Goal: Find specific page/section

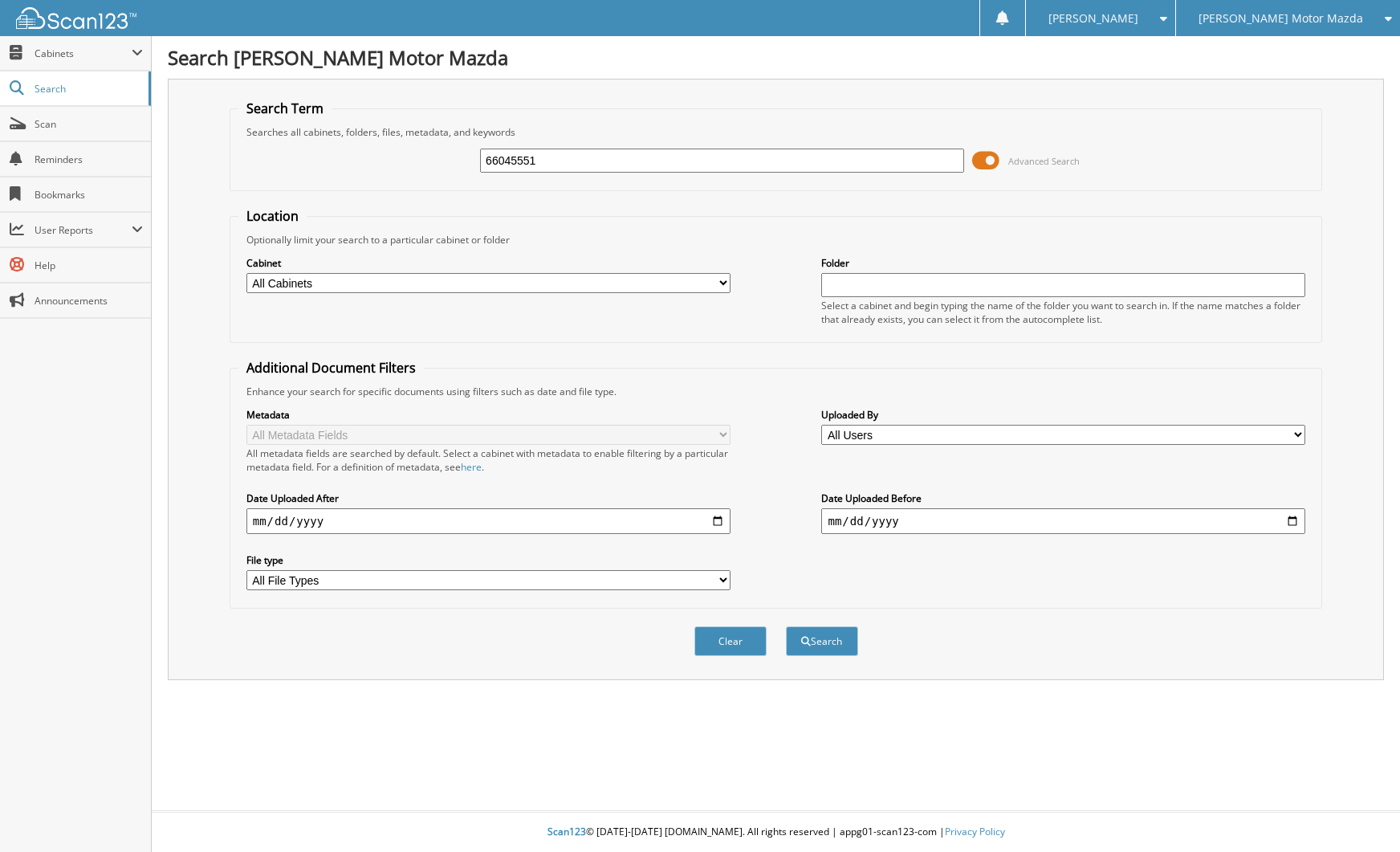
type input "66045551"
click at [786, 627] on button "Search" at bounding box center [821, 641] width 72 height 30
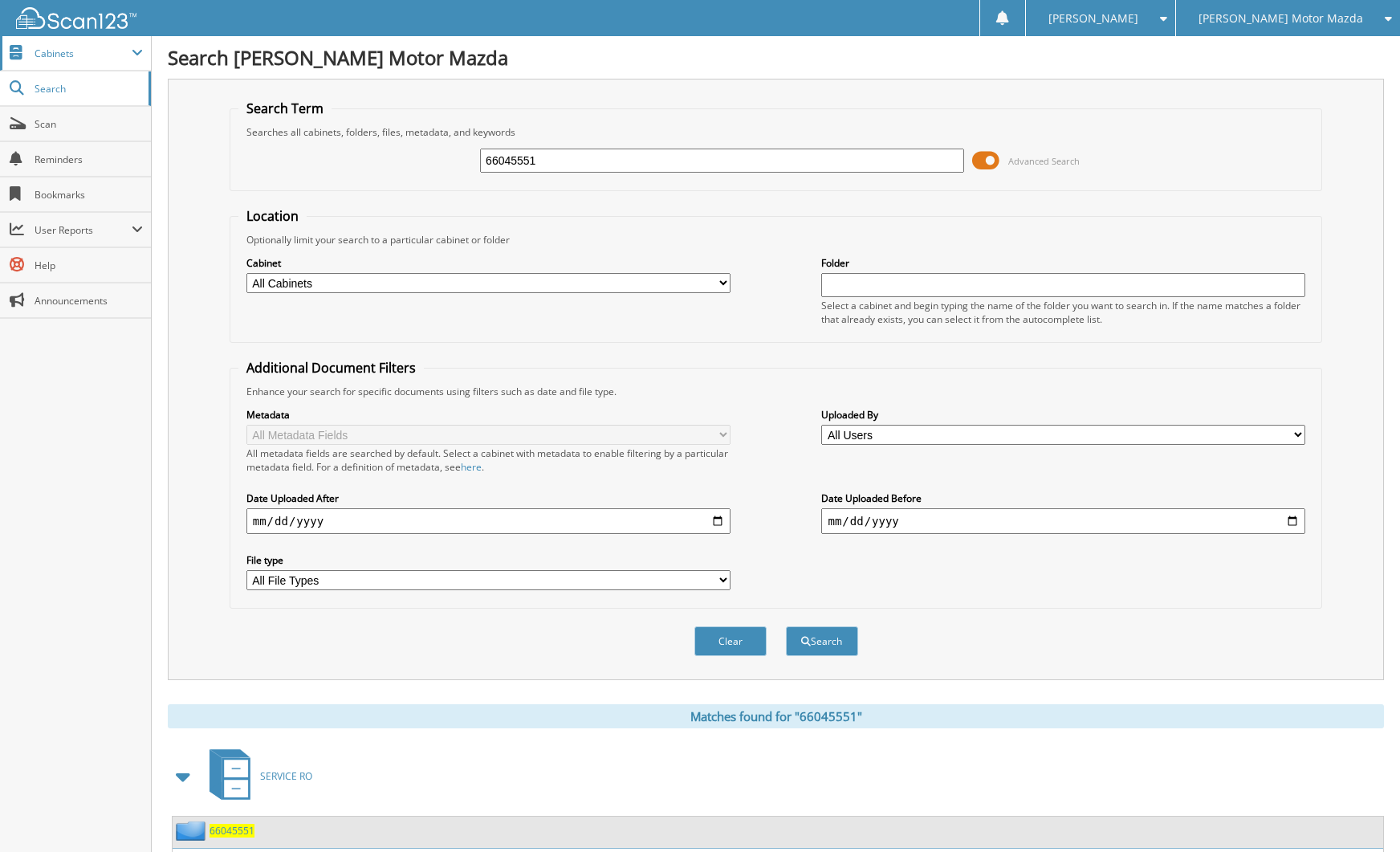
click at [88, 56] on span "Cabinets" at bounding box center [83, 53] width 97 height 14
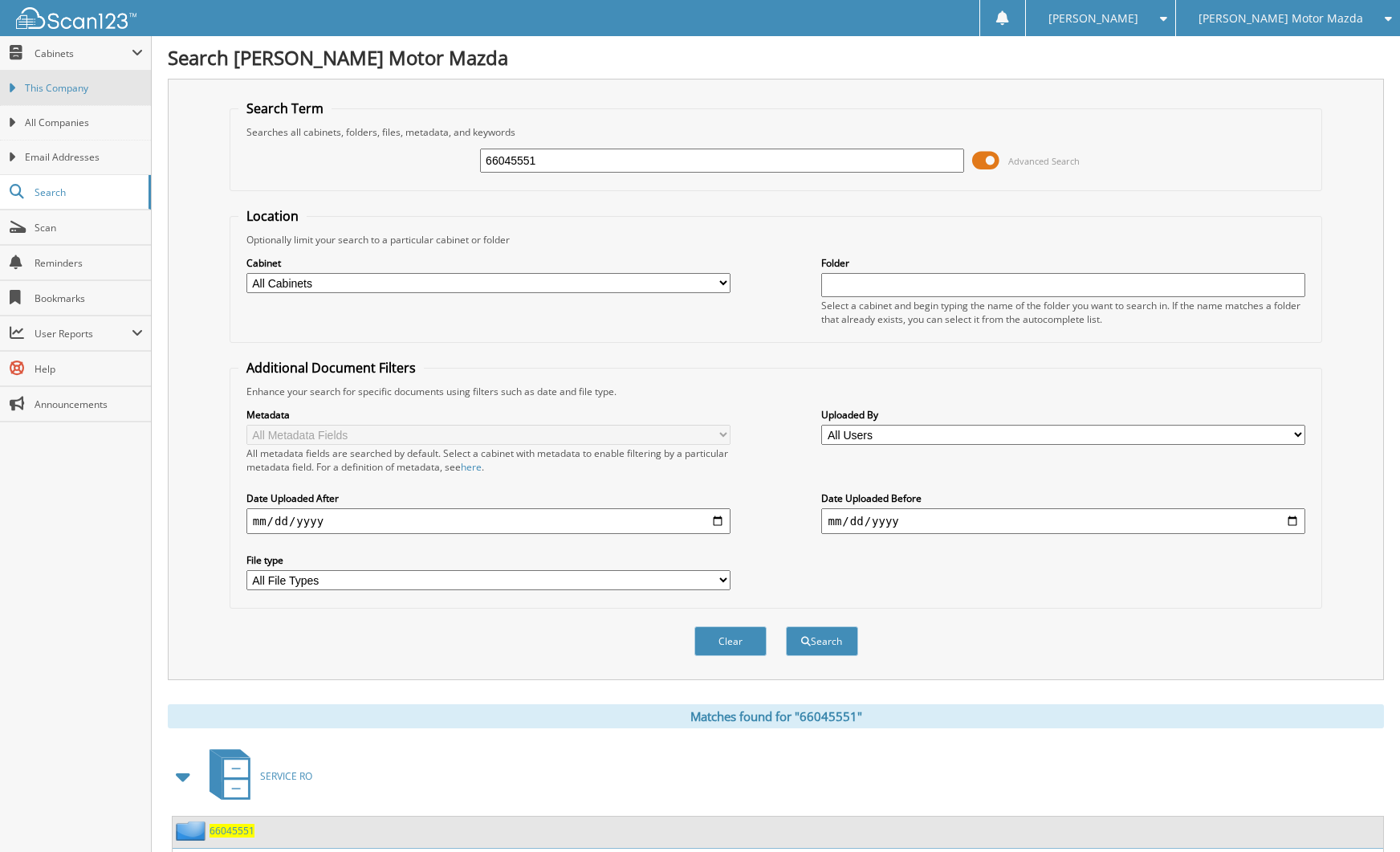
click at [82, 86] on span "This Company" at bounding box center [84, 88] width 118 height 15
